Goal: Task Accomplishment & Management: Manage account settings

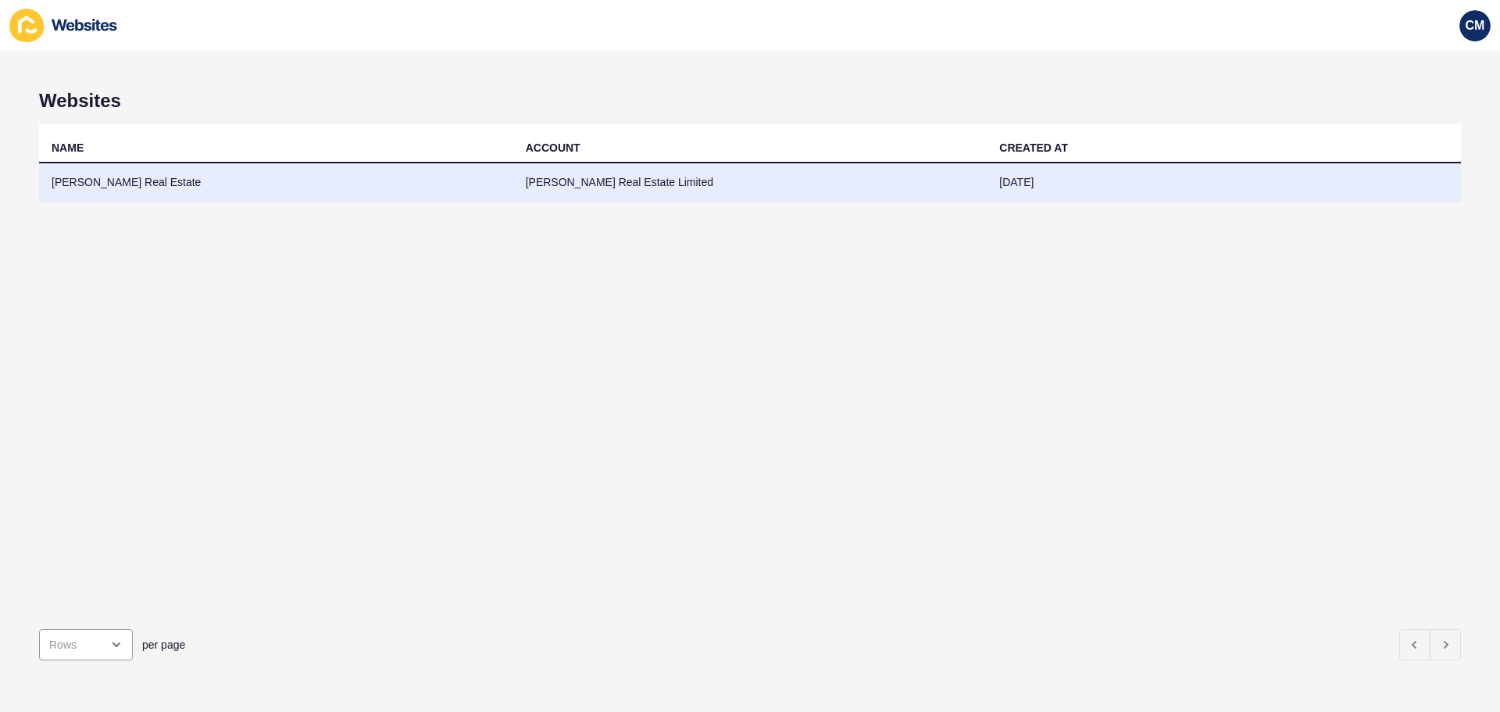
click at [126, 180] on td "[PERSON_NAME] Real Estate" at bounding box center [276, 182] width 474 height 38
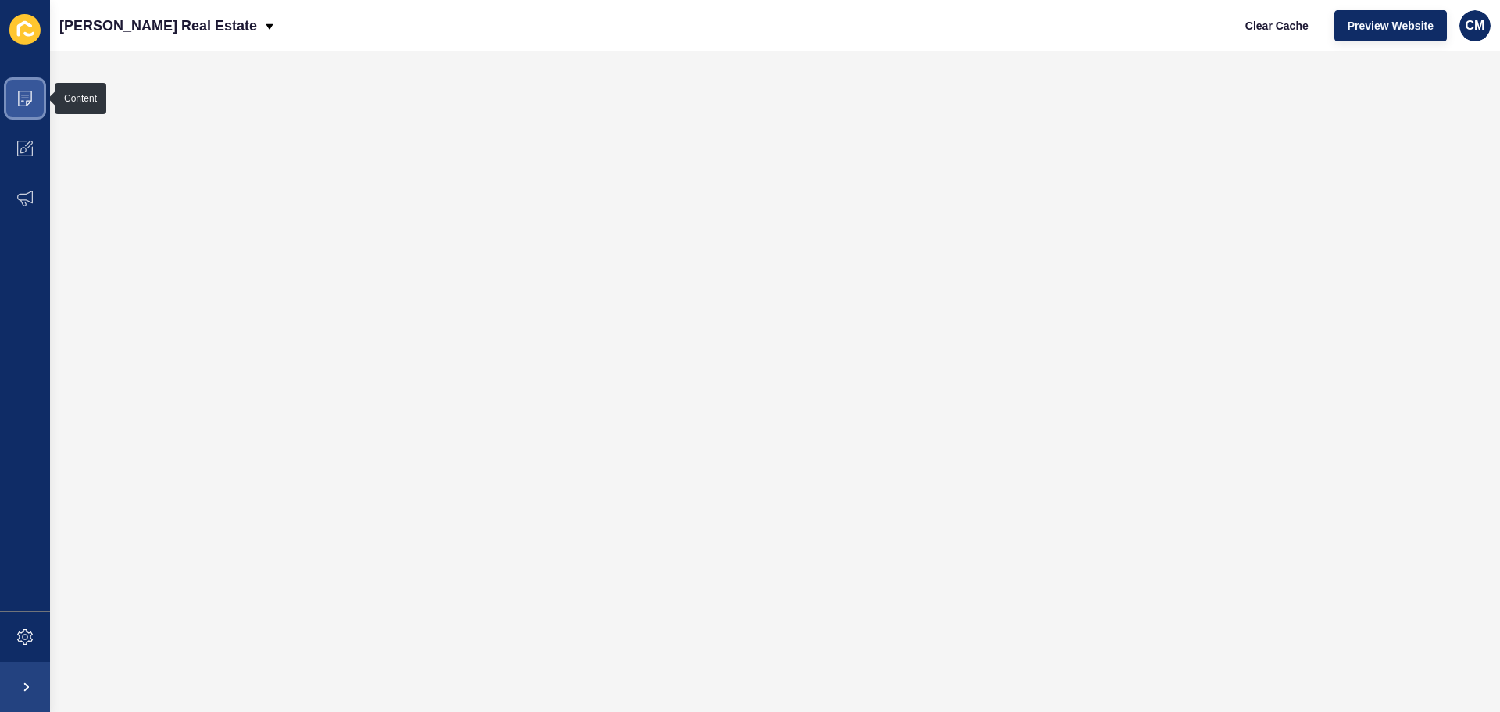
click at [24, 105] on icon at bounding box center [25, 99] width 14 height 16
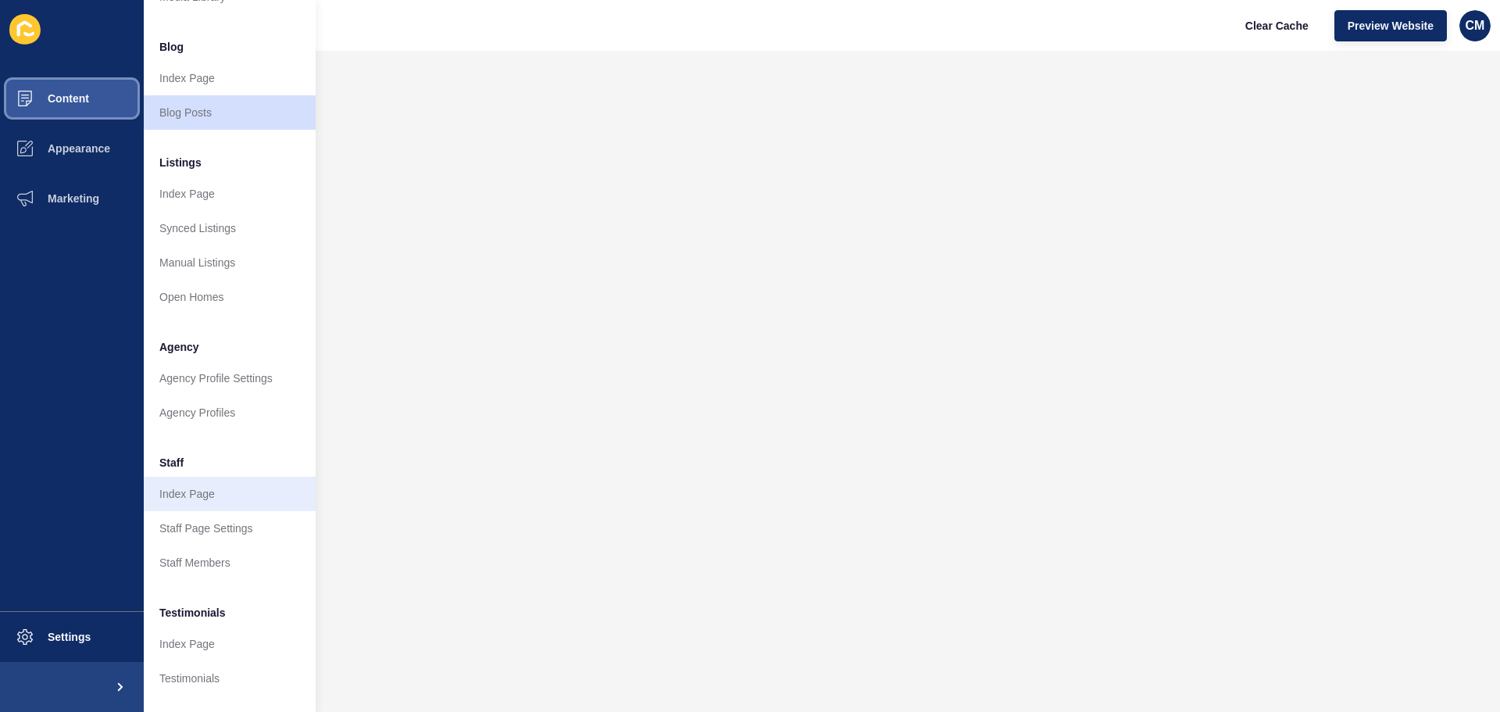
scroll to position [216, 0]
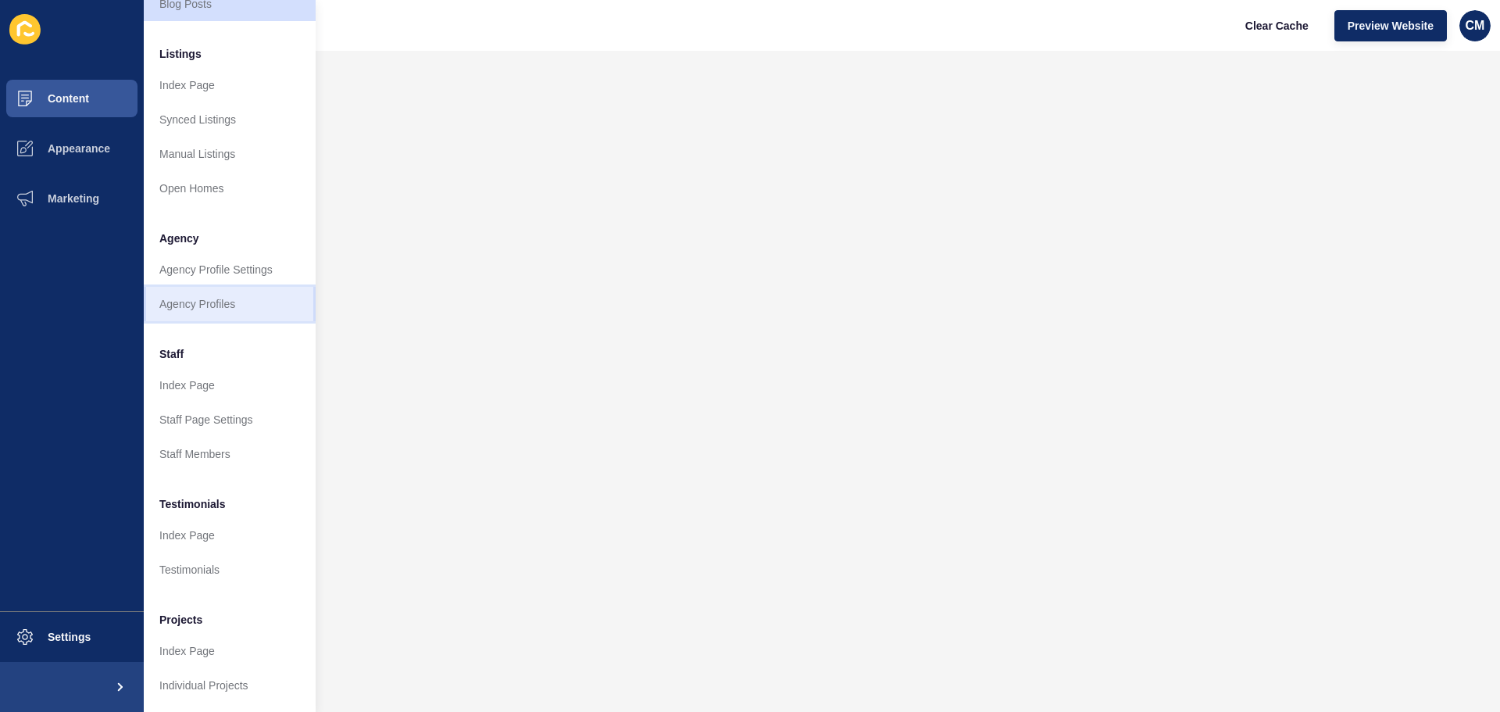
click at [212, 298] on link "Agency Profiles" at bounding box center [230, 304] width 172 height 34
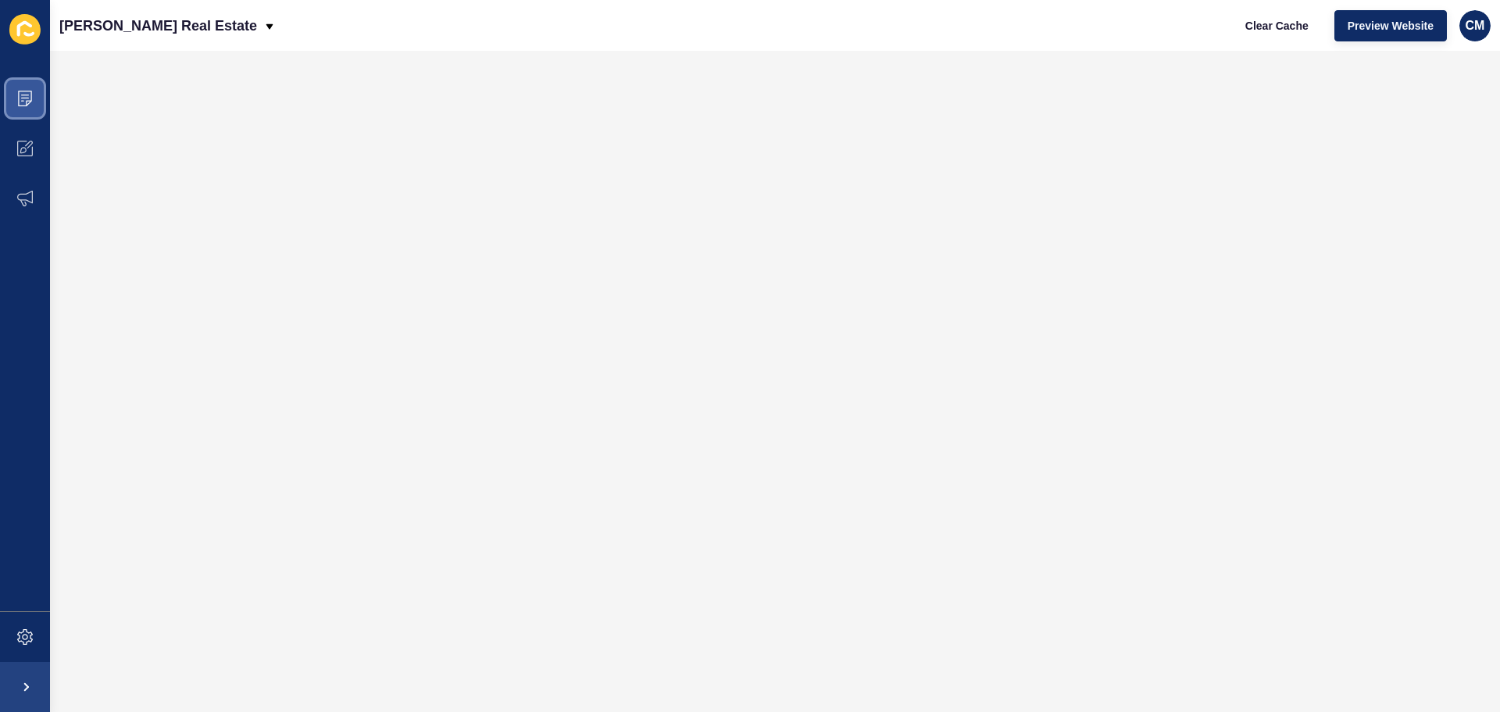
click at [21, 91] on icon at bounding box center [25, 99] width 14 height 16
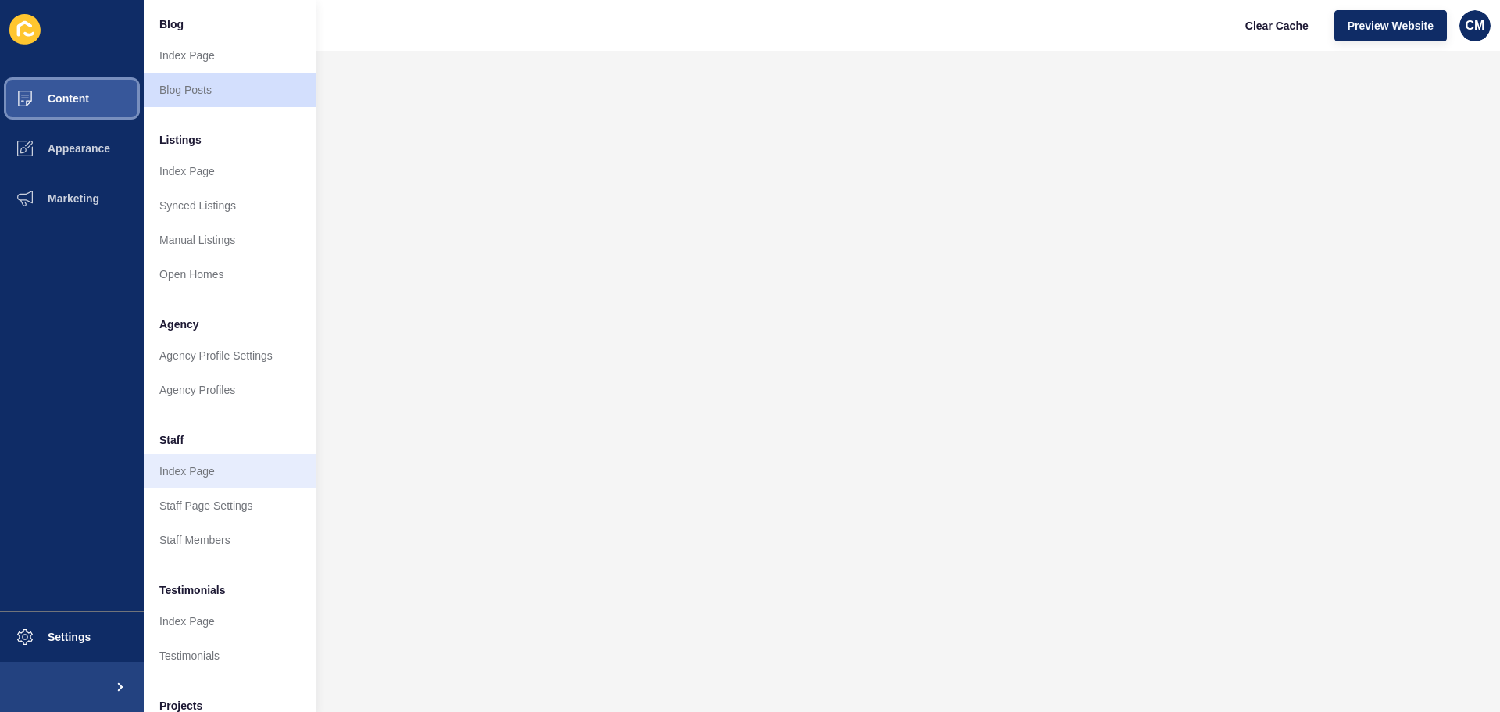
scroll to position [156, 0]
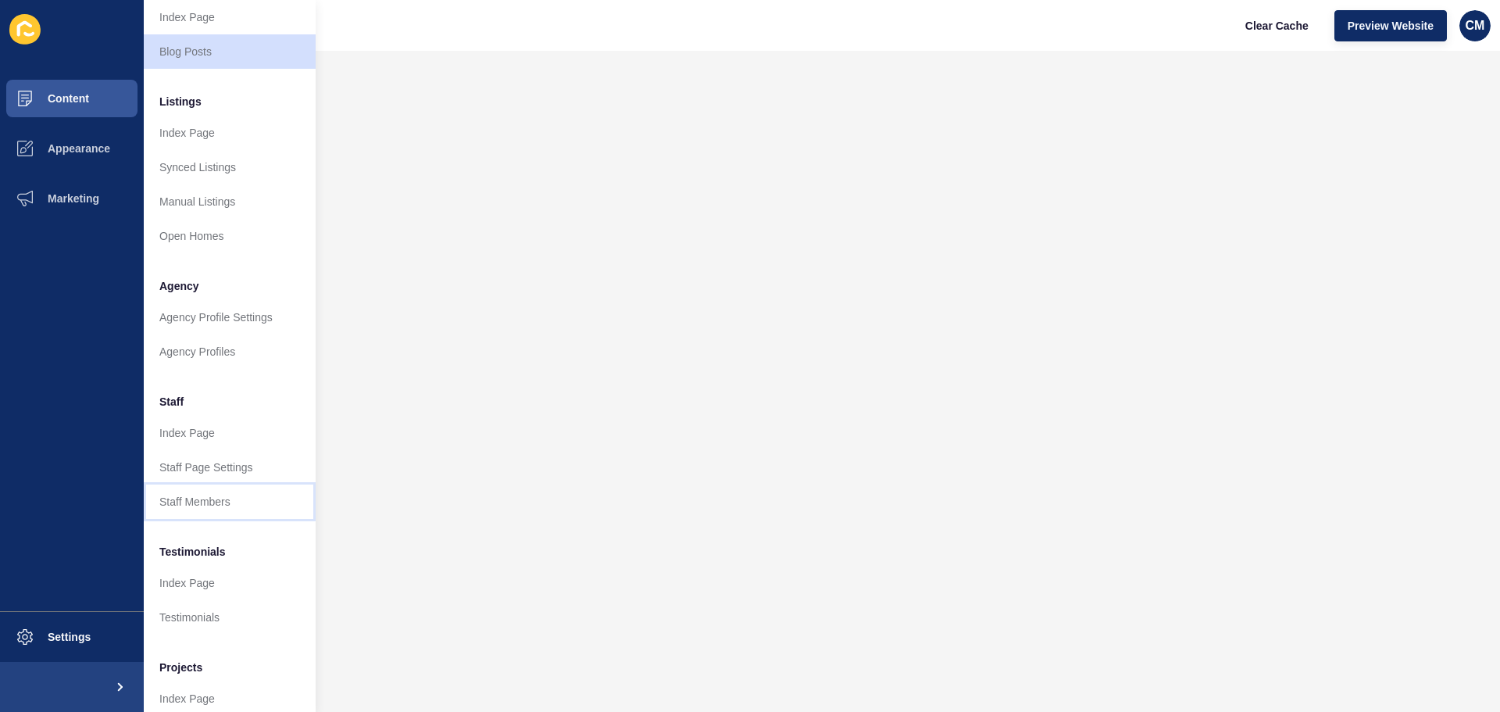
click at [227, 498] on link "Staff Members" at bounding box center [230, 501] width 172 height 34
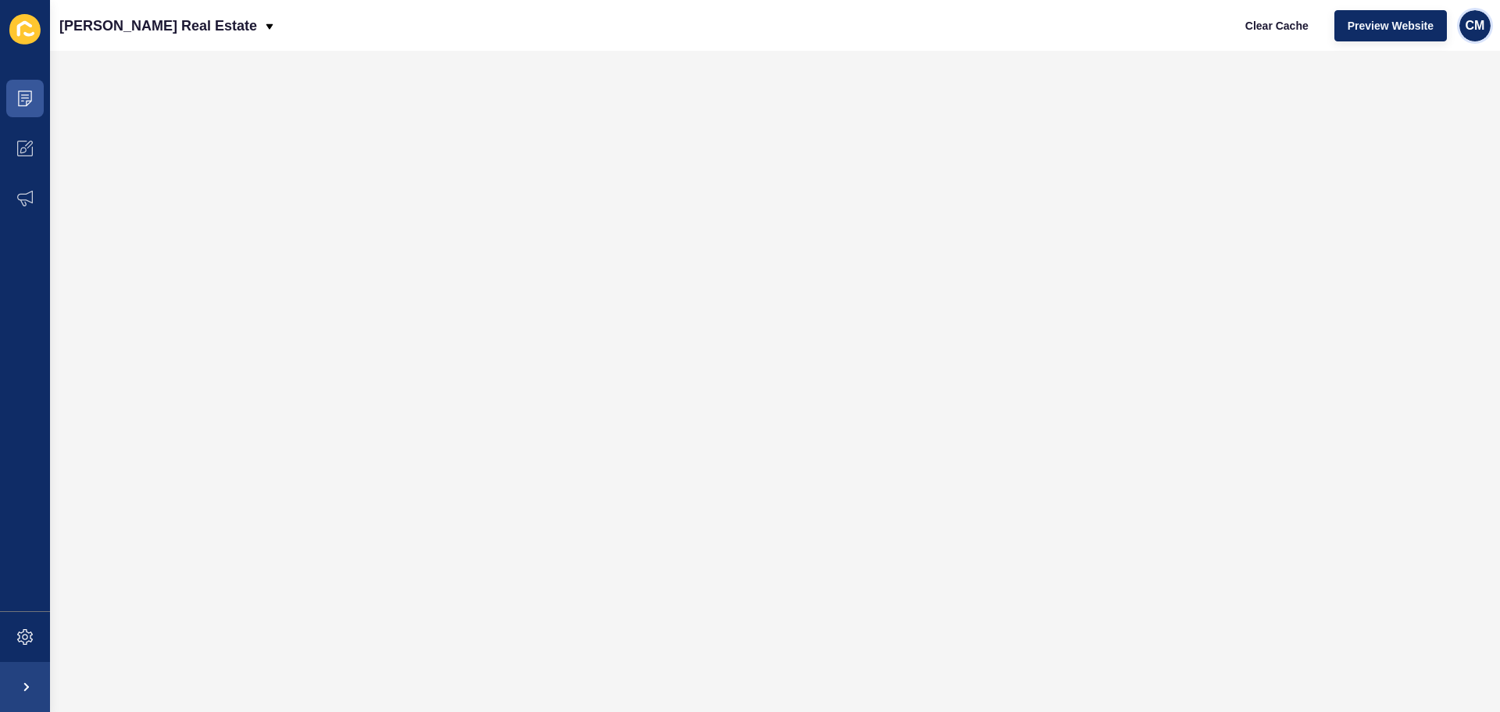
click at [1474, 28] on span "CM" at bounding box center [1475, 26] width 20 height 16
click at [1410, 130] on link "Logout" at bounding box center [1438, 130] width 115 height 34
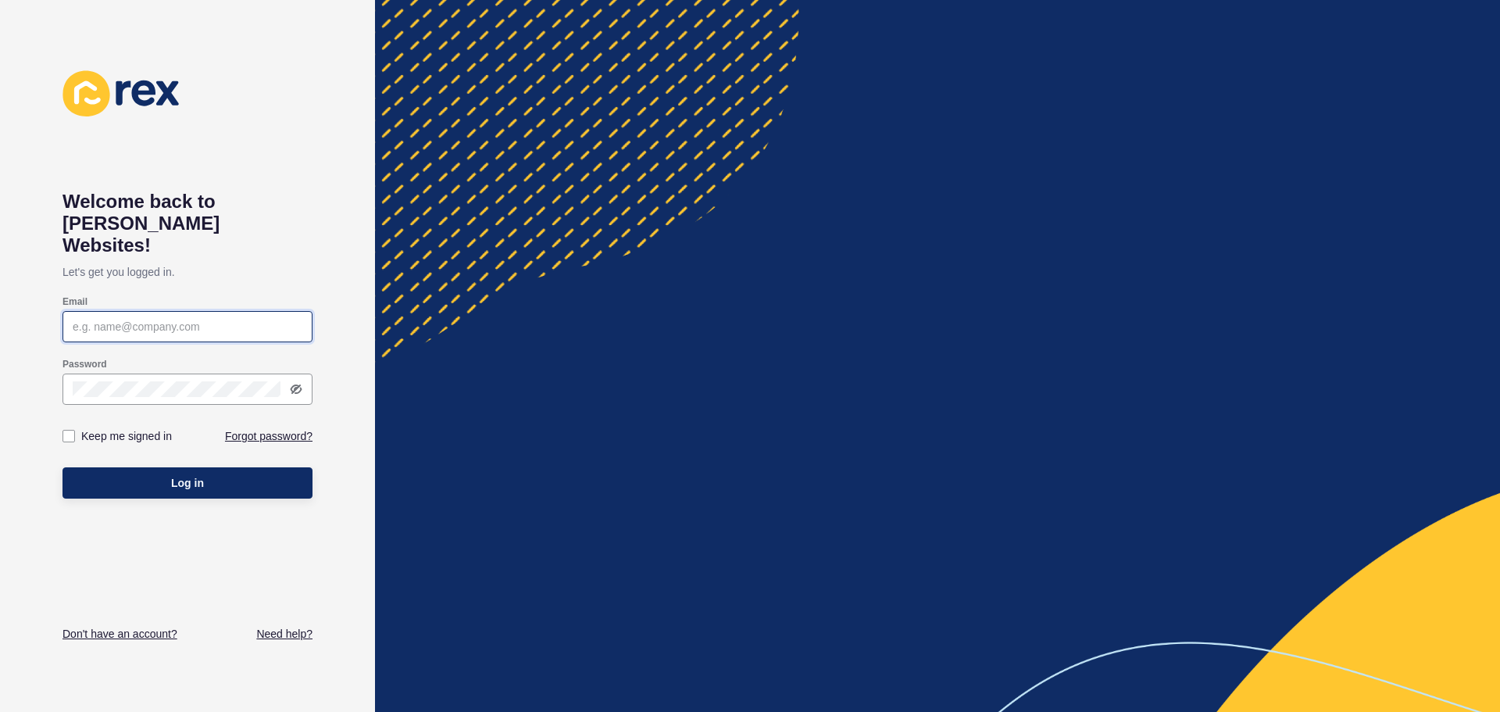
type input "[PERSON_NAME][EMAIL_ADDRESS][DOMAIN_NAME]"
